Goal: Task Accomplishment & Management: Manage account settings

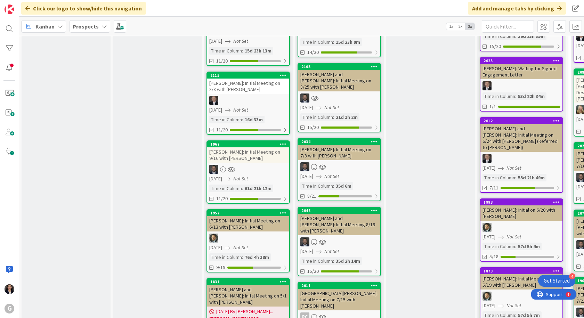
scroll to position [452, 0]
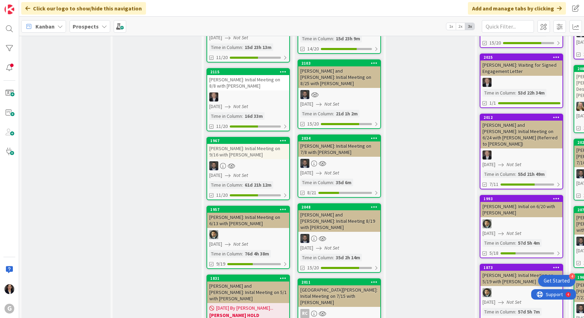
click at [320, 210] on div "[PERSON_NAME] and [PERSON_NAME]: Initial Meeting 8/19 with [PERSON_NAME]" at bounding box center [339, 221] width 82 height 22
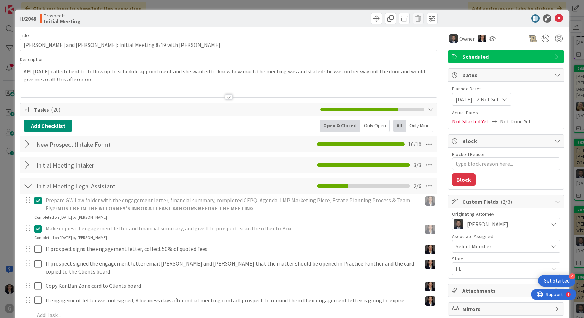
scroll to position [70, 0]
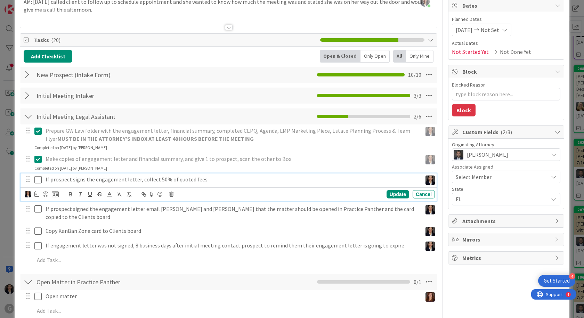
click at [37, 179] on icon at bounding box center [39, 180] width 10 height 8
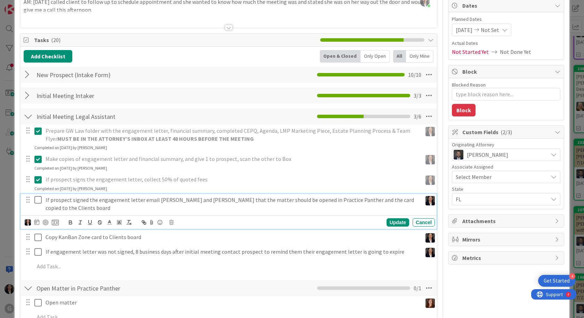
click at [39, 198] on icon at bounding box center [39, 200] width 10 height 8
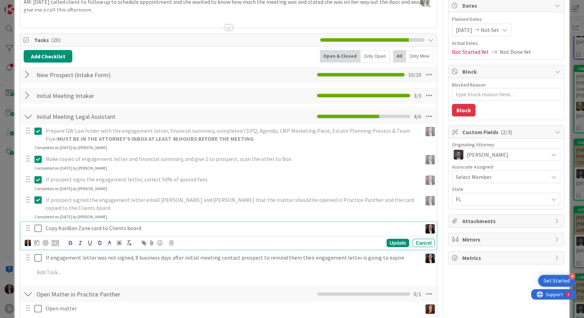
click at [39, 224] on icon at bounding box center [39, 228] width 10 height 8
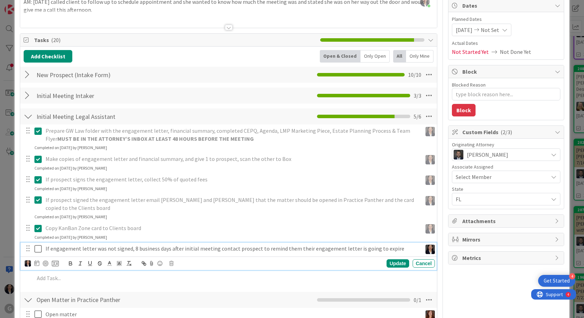
click at [38, 245] on icon at bounding box center [39, 249] width 10 height 8
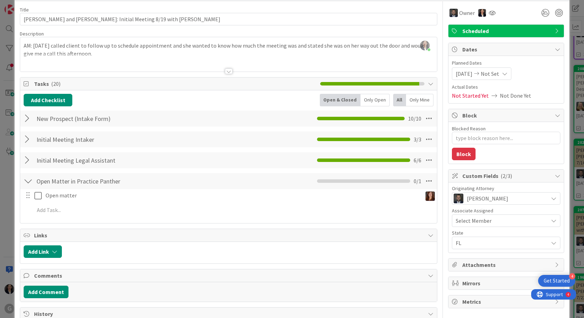
scroll to position [0, 0]
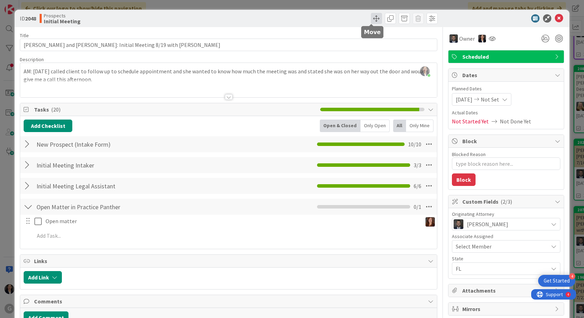
click at [372, 19] on span at bounding box center [376, 18] width 11 height 11
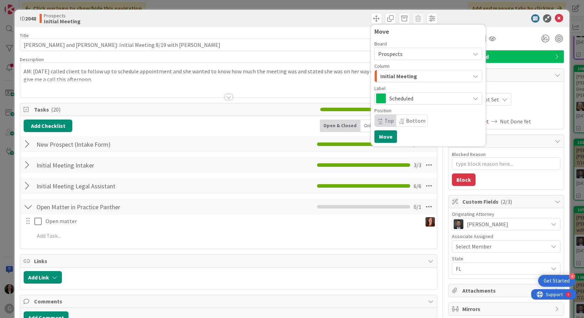
click at [385, 73] on span "Initial Meeting" at bounding box center [398, 76] width 37 height 9
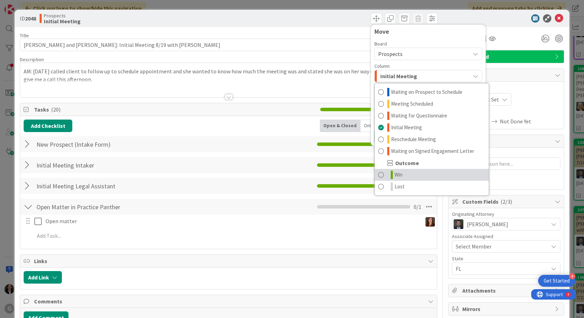
click at [400, 179] on link "Win" at bounding box center [432, 175] width 114 height 12
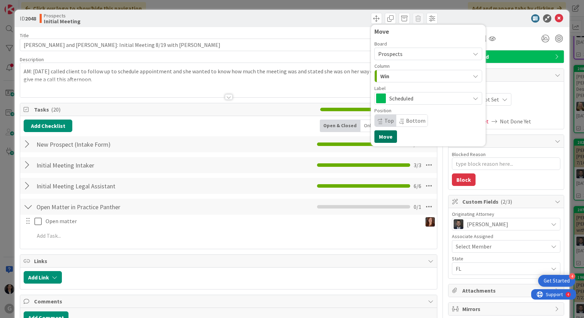
click at [384, 138] on button "Move" at bounding box center [385, 136] width 23 height 13
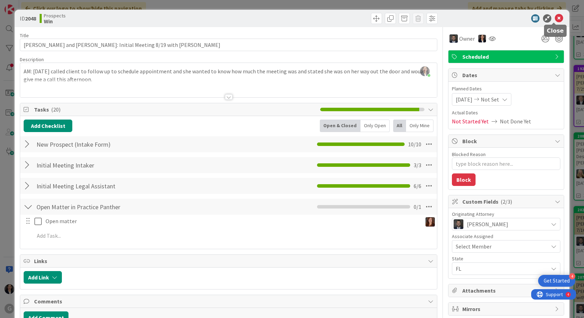
click at [555, 18] on icon at bounding box center [559, 18] width 8 height 8
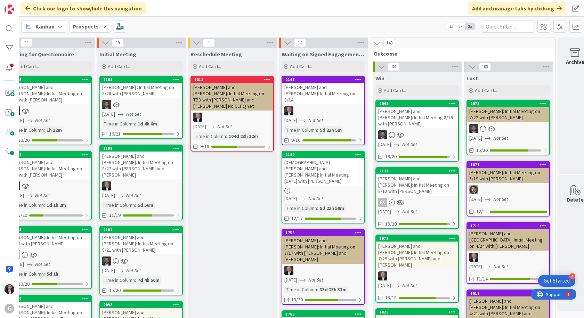
scroll to position [0, 210]
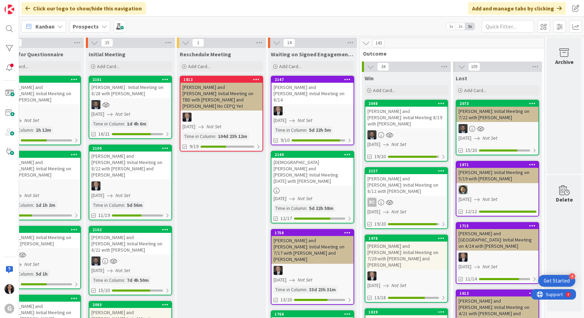
click at [403, 120] on div "[PERSON_NAME] and [PERSON_NAME]: Initial Meeting 8/19 with [PERSON_NAME]" at bounding box center [406, 118] width 82 height 22
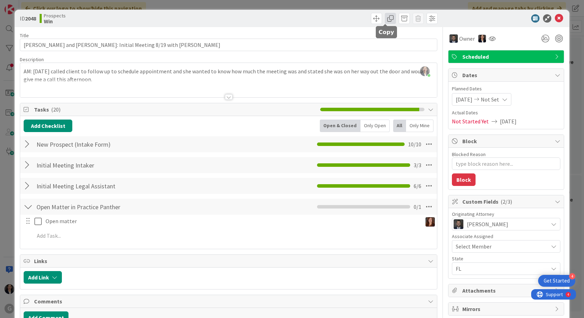
click at [389, 19] on span at bounding box center [390, 18] width 11 height 11
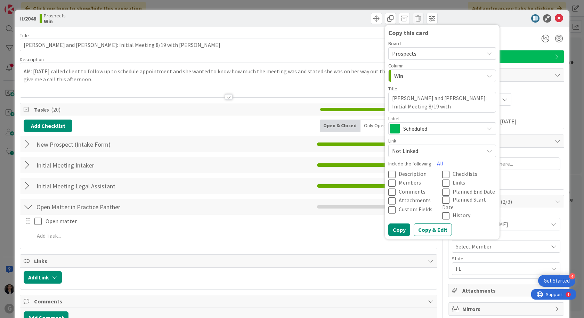
click at [394, 51] on span "Prospects" at bounding box center [404, 53] width 24 height 7
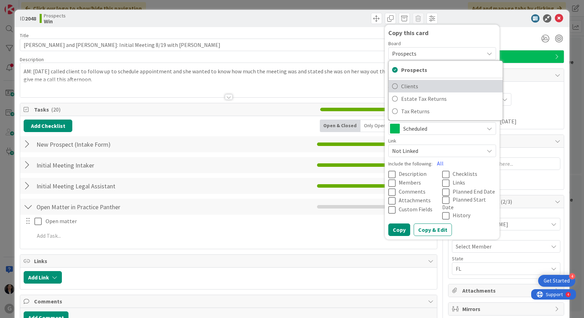
click at [405, 82] on span "Clients" at bounding box center [450, 86] width 98 height 10
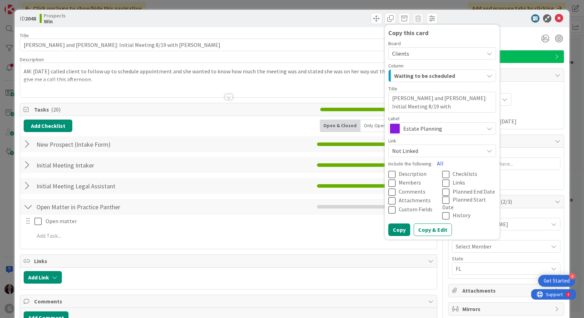
click at [437, 164] on button "All" at bounding box center [440, 163] width 16 height 13
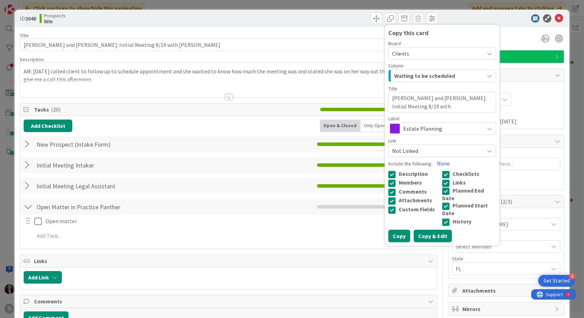
click at [416, 231] on button "Copy & Edit" at bounding box center [433, 236] width 38 height 13
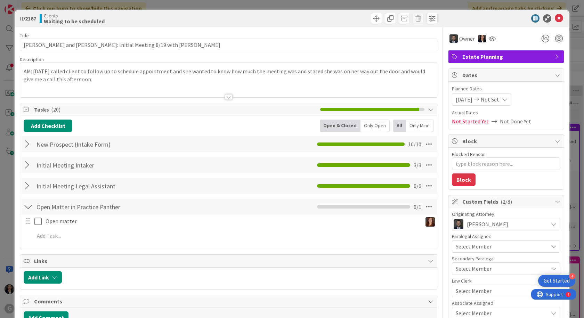
type textarea "x"
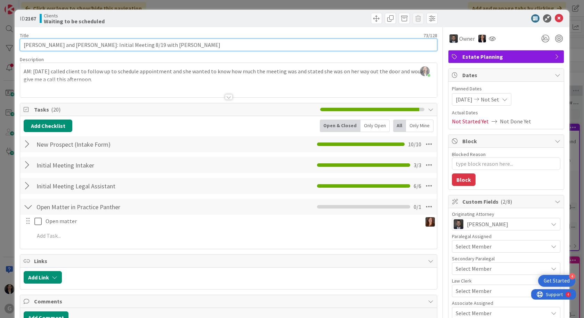
click at [208, 49] on input "[PERSON_NAME] and [PERSON_NAME]: Initial Meeting 8/19 with [PERSON_NAME]" at bounding box center [228, 45] width 417 height 13
type input "[PERSON_NAME] and [PERSON_NAME]: Initial Meeting 8/19 with [PERSON_NAME] DRAFT"
type textarea "x"
type input "[PERSON_NAME] and [PERSON_NAME]: Initial Meeting 8/19 with [PERSON_NAME]"
type textarea "x"
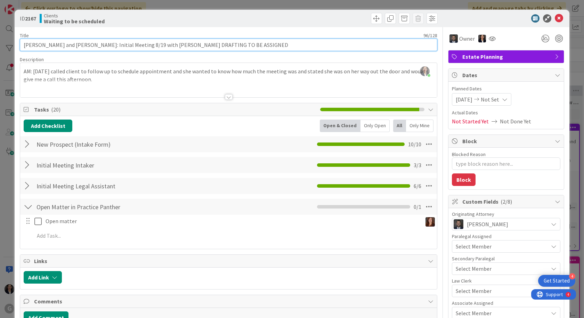
type input "[PERSON_NAME] and [PERSON_NAME]: Initial Meeting 8/19 with [PERSON_NAME] DRAFTI…"
type textarea "x"
type input "[PERSON_NAME] and [PERSON_NAME]: Initial Meeting 8/19 with [PERSON_NAME] DRAFTI…"
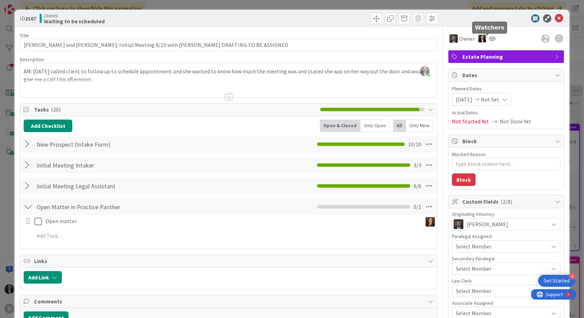
drag, startPoint x: 483, startPoint y: 40, endPoint x: 493, endPoint y: 40, distance: 9.7
click at [493, 40] on div "Owner" at bounding box center [506, 38] width 116 height 13
click at [489, 37] on icon at bounding box center [492, 39] width 7 height 6
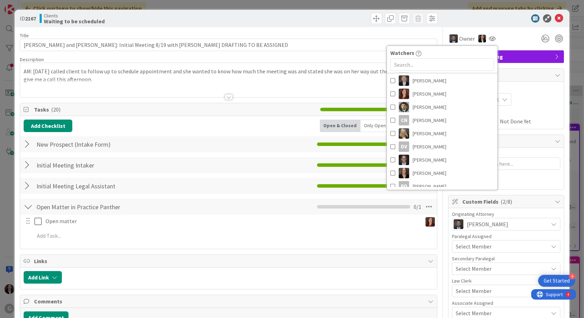
scroll to position [116, 0]
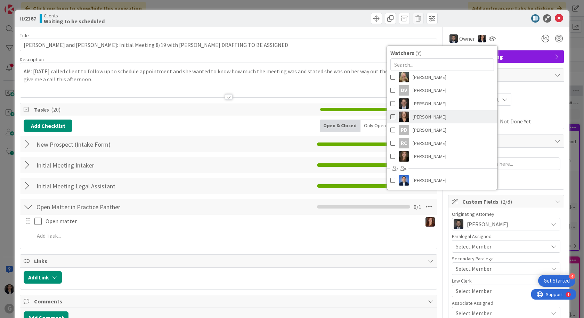
click at [423, 117] on span "[PERSON_NAME]" at bounding box center [430, 117] width 34 height 10
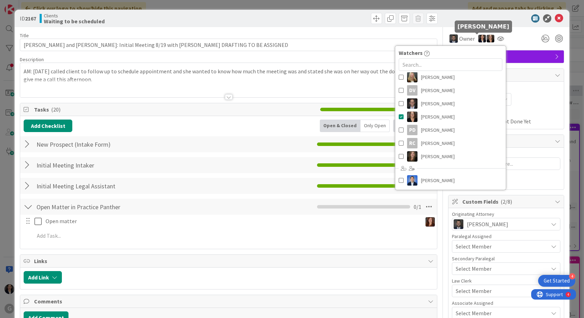
click at [478, 39] on img at bounding box center [482, 39] width 8 height 8
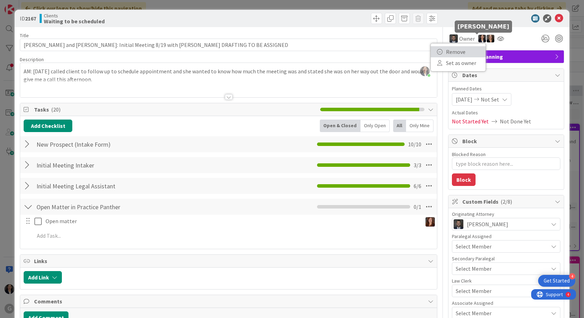
click at [460, 55] on link "Remove" at bounding box center [458, 51] width 55 height 11
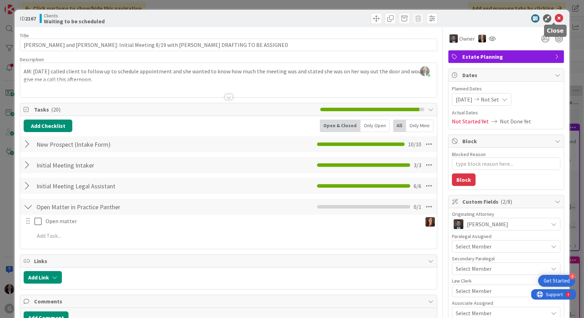
click at [555, 17] on icon at bounding box center [559, 18] width 8 height 8
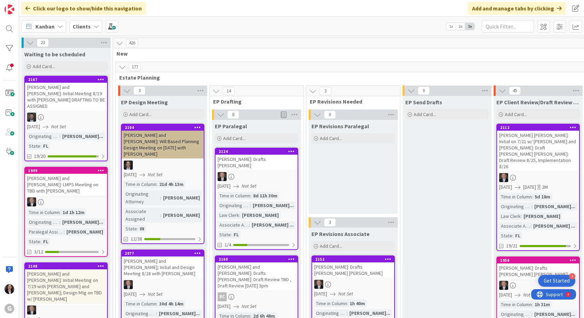
click at [70, 94] on div "[PERSON_NAME] and [PERSON_NAME]: Initial Meeting 8/19 with [PERSON_NAME] DRAFTI…" at bounding box center [66, 97] width 82 height 28
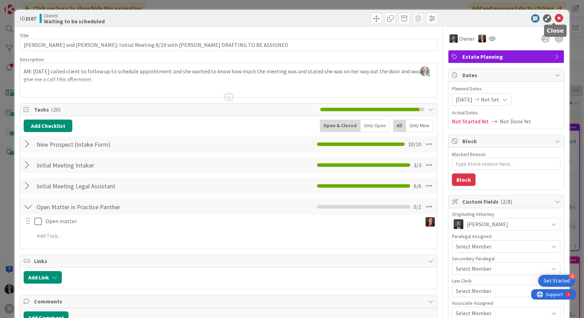
click at [555, 16] on icon at bounding box center [559, 18] width 8 height 8
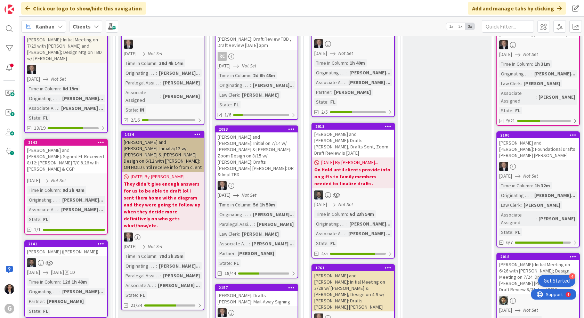
scroll to position [278, 0]
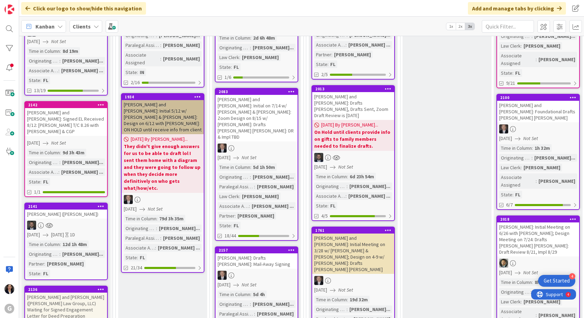
click at [68, 221] on div at bounding box center [66, 225] width 82 height 9
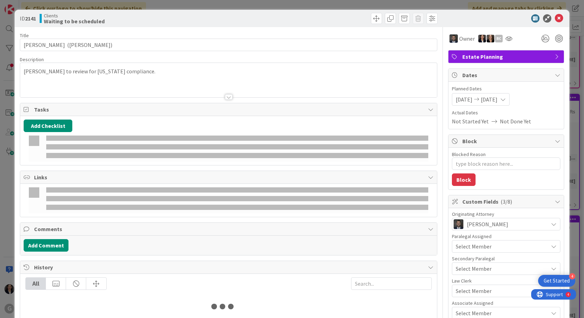
type textarea "x"
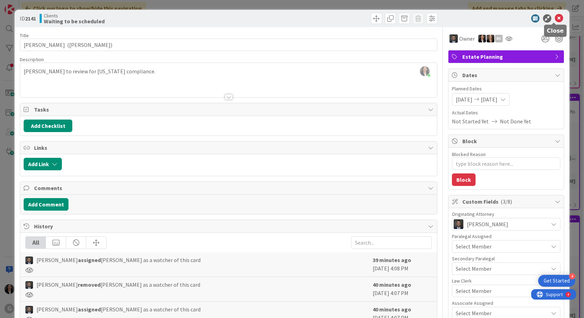
click at [555, 16] on icon at bounding box center [559, 18] width 8 height 8
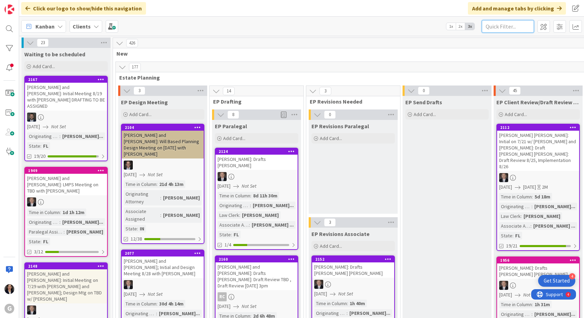
click at [492, 28] on input "text" at bounding box center [508, 26] width 52 height 13
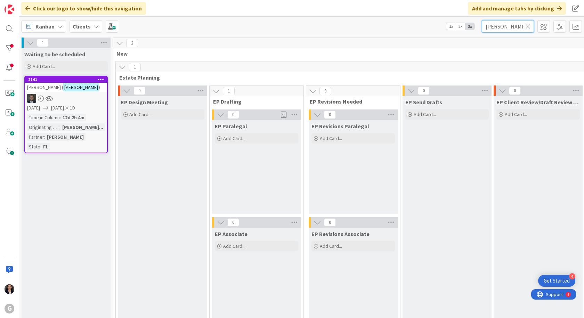
click at [517, 22] on input "[PERSON_NAME]" at bounding box center [508, 26] width 52 height 13
drag, startPoint x: 520, startPoint y: 26, endPoint x: 486, endPoint y: 22, distance: 34.7
click at [486, 22] on input "[PERSON_NAME]" at bounding box center [508, 26] width 52 height 13
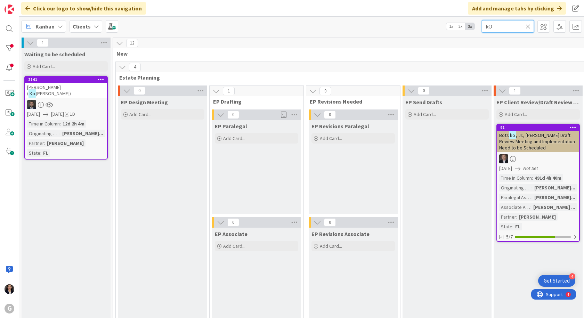
type input "k"
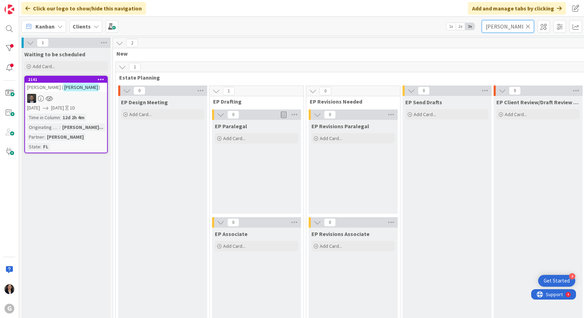
type input "[PERSON_NAME]"
click at [526, 25] on icon at bounding box center [527, 26] width 5 height 6
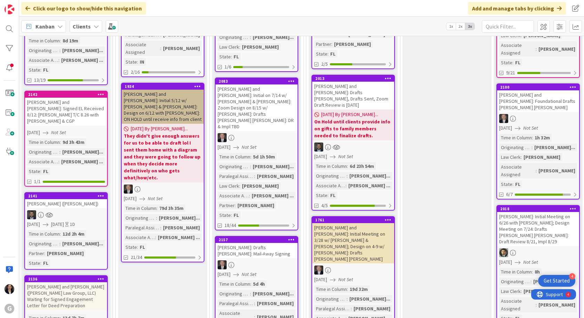
scroll to position [243, 0]
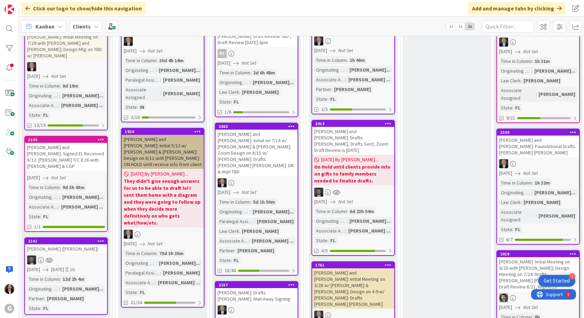
click at [83, 255] on div at bounding box center [66, 259] width 82 height 9
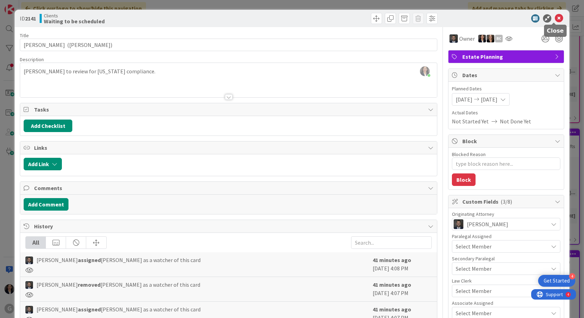
click at [555, 16] on icon at bounding box center [559, 18] width 8 height 8
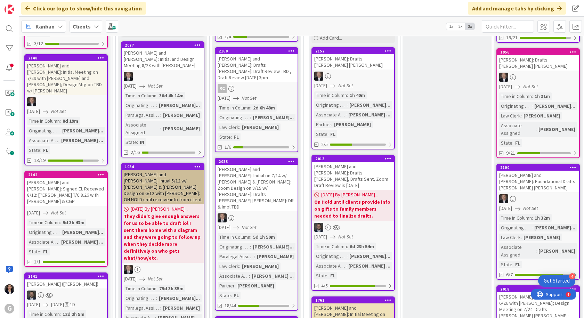
scroll to position [209, 0]
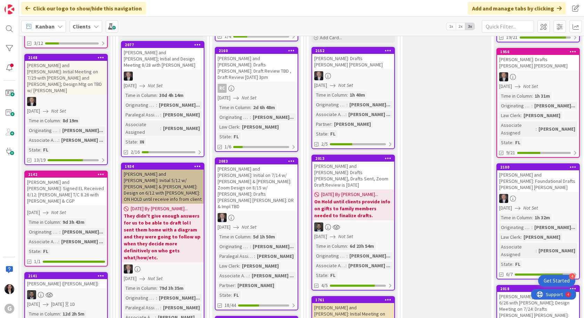
click at [71, 290] on div at bounding box center [66, 294] width 82 height 9
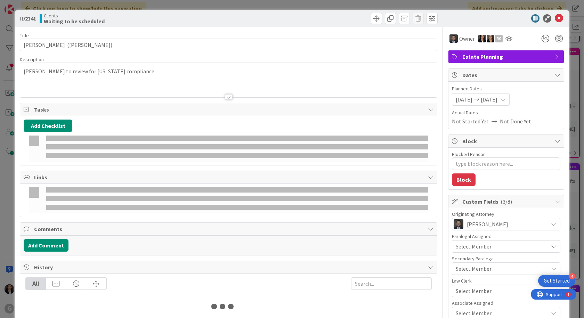
type textarea "x"
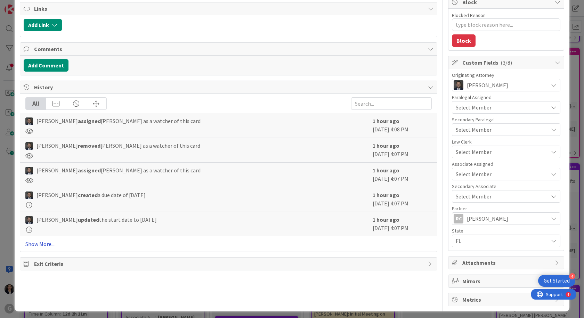
click at [46, 244] on link "Show More..." at bounding box center [228, 244] width 406 height 8
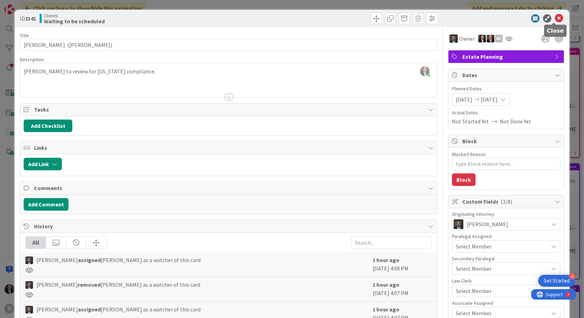
click at [556, 20] on icon at bounding box center [559, 18] width 8 height 8
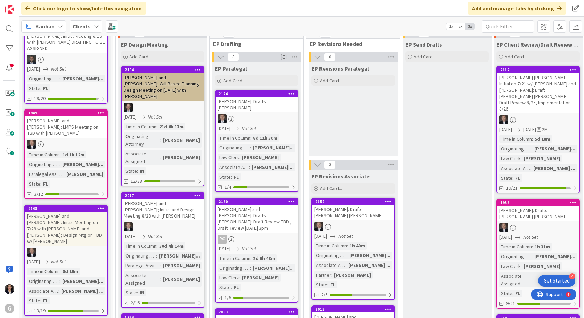
scroll to position [70, 0]
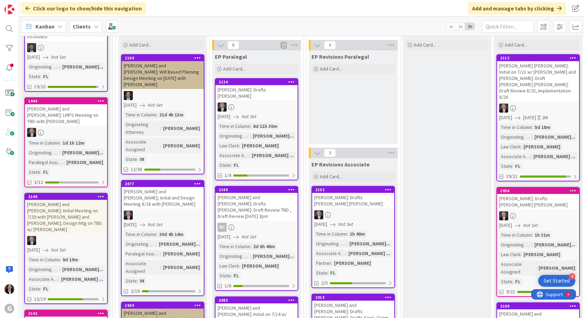
click at [76, 27] on b "Clients" at bounding box center [82, 26] width 18 height 7
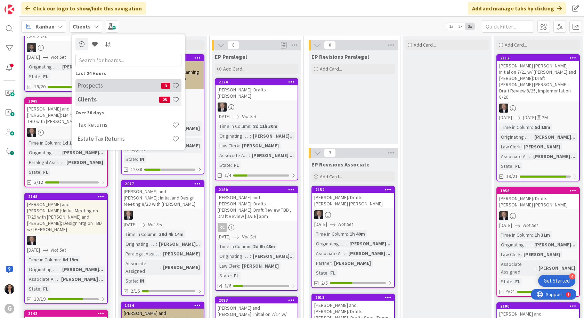
click at [85, 89] on div "Prospects 3" at bounding box center [128, 85] width 106 height 13
